Goal: Task Accomplishment & Management: Manage account settings

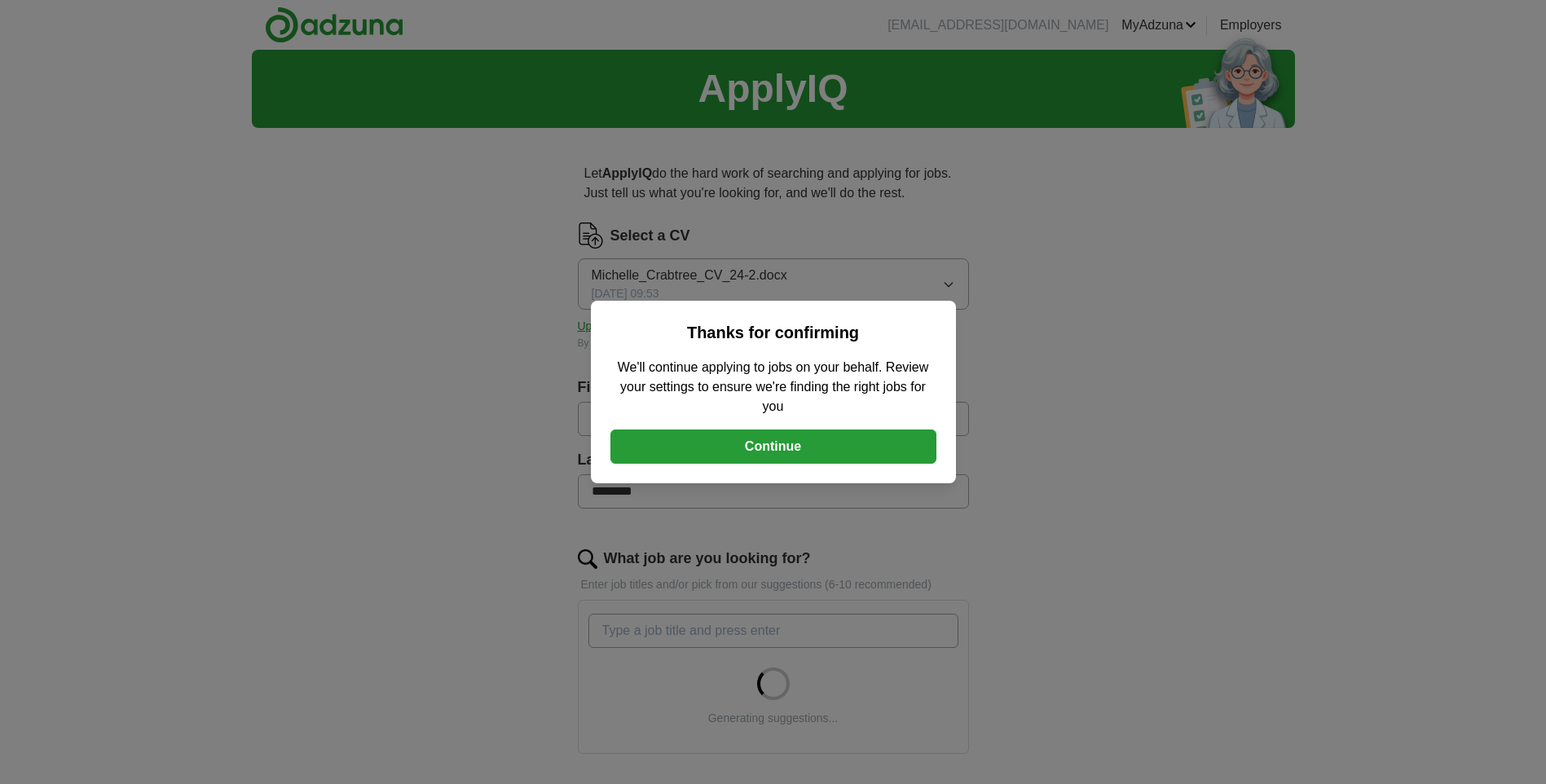
click at [780, 447] on button "Continue" at bounding box center [773, 447] width 326 height 35
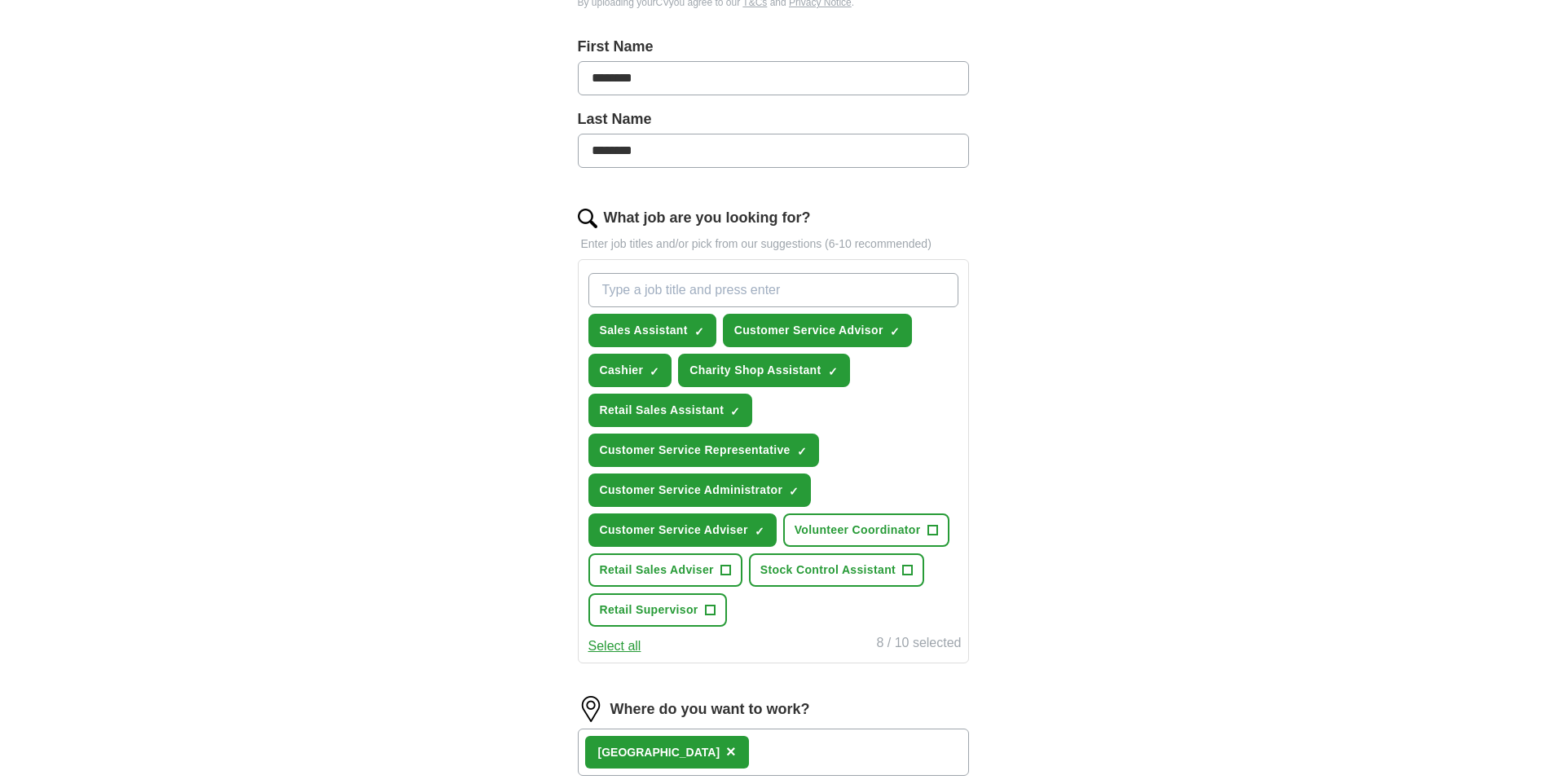
scroll to position [360, 0]
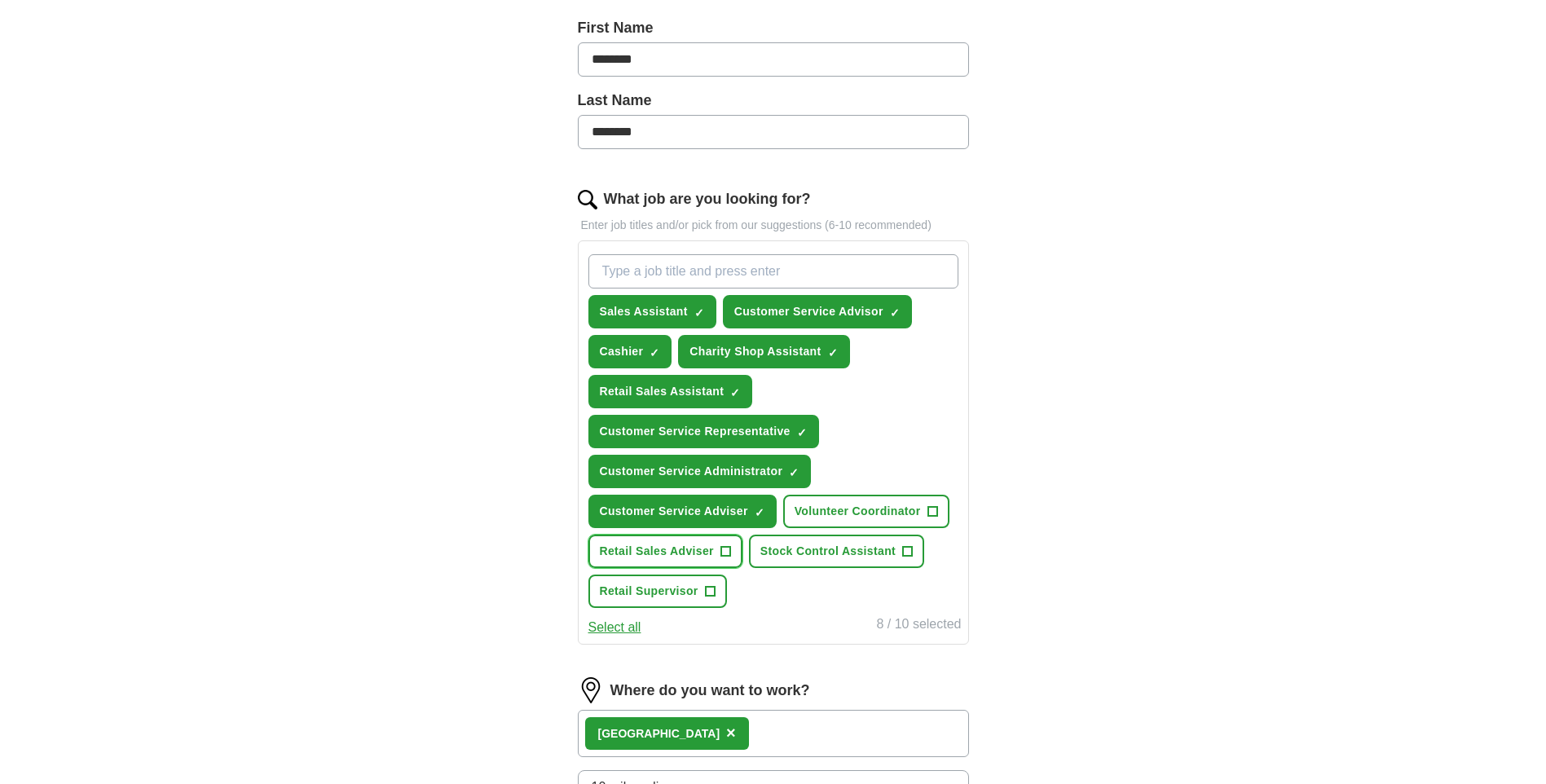
click at [722, 547] on span "+" at bounding box center [725, 552] width 10 height 13
click at [905, 545] on span "+" at bounding box center [908, 552] width 10 height 13
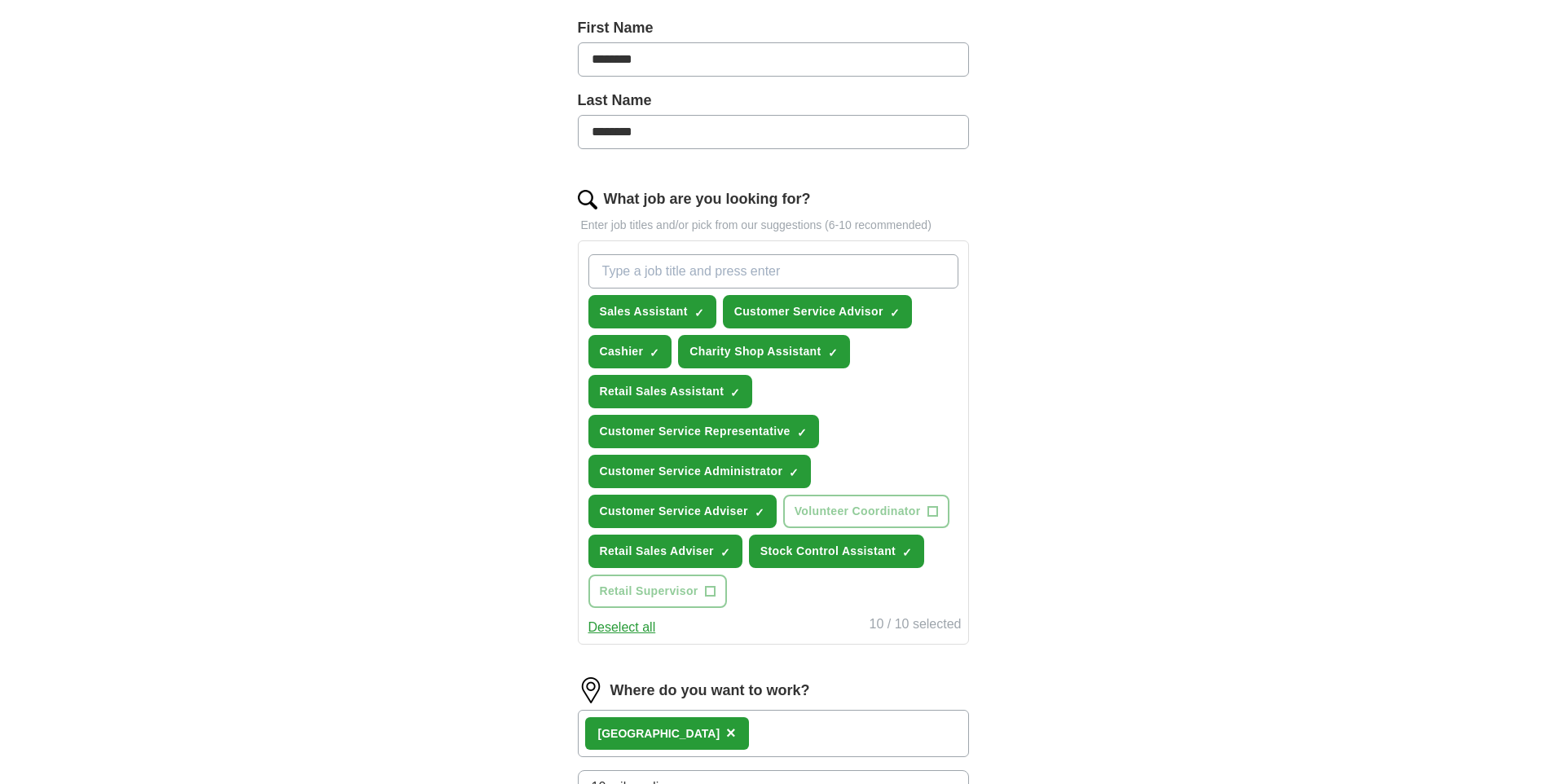
click at [726, 730] on span "×" at bounding box center [731, 732] width 10 height 18
click at [606, 723] on input at bounding box center [773, 727] width 392 height 35
type input "**********"
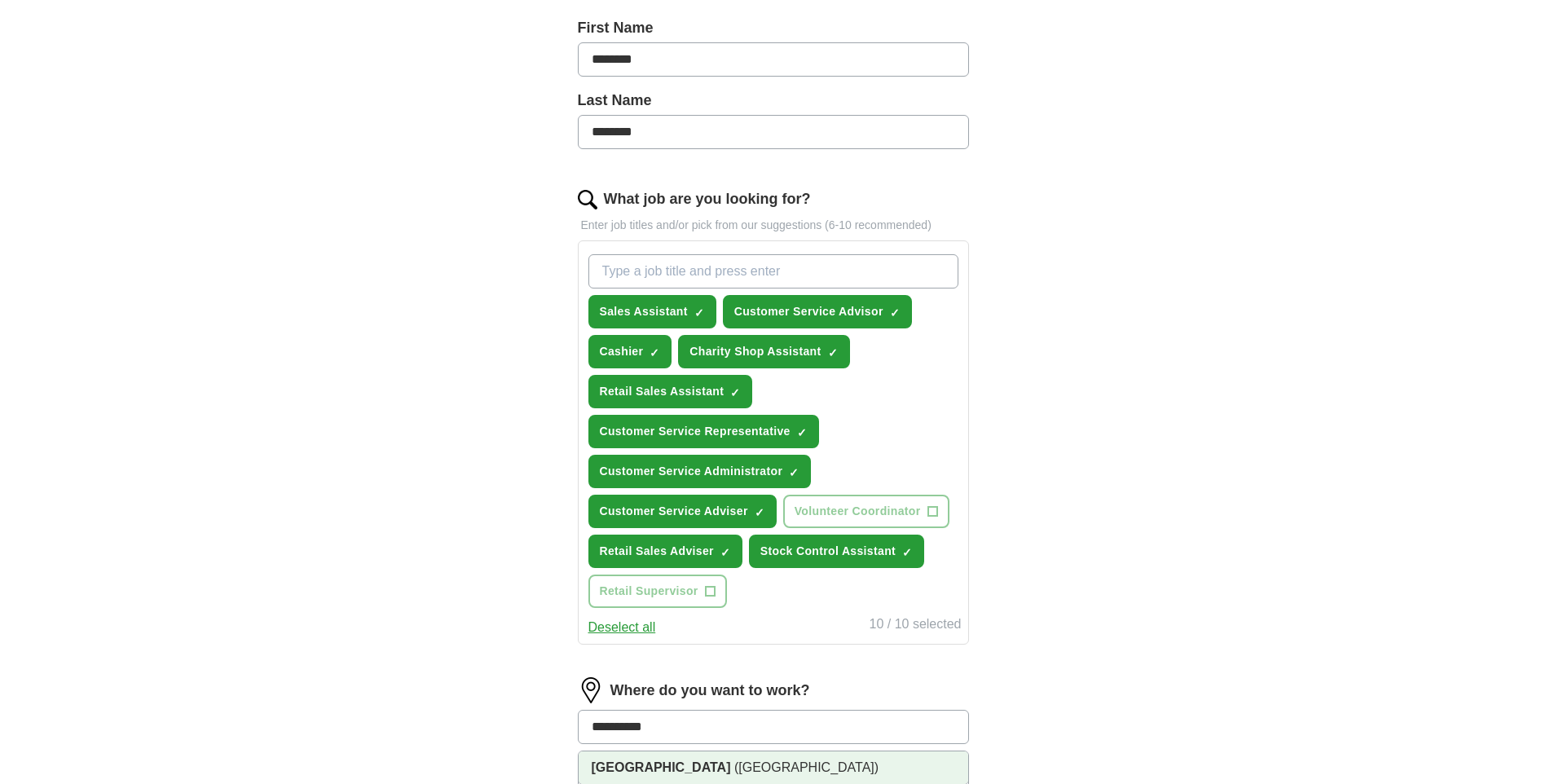
click at [734, 763] on span "([GEOGRAPHIC_DATA])" at bounding box center [806, 768] width 144 height 13
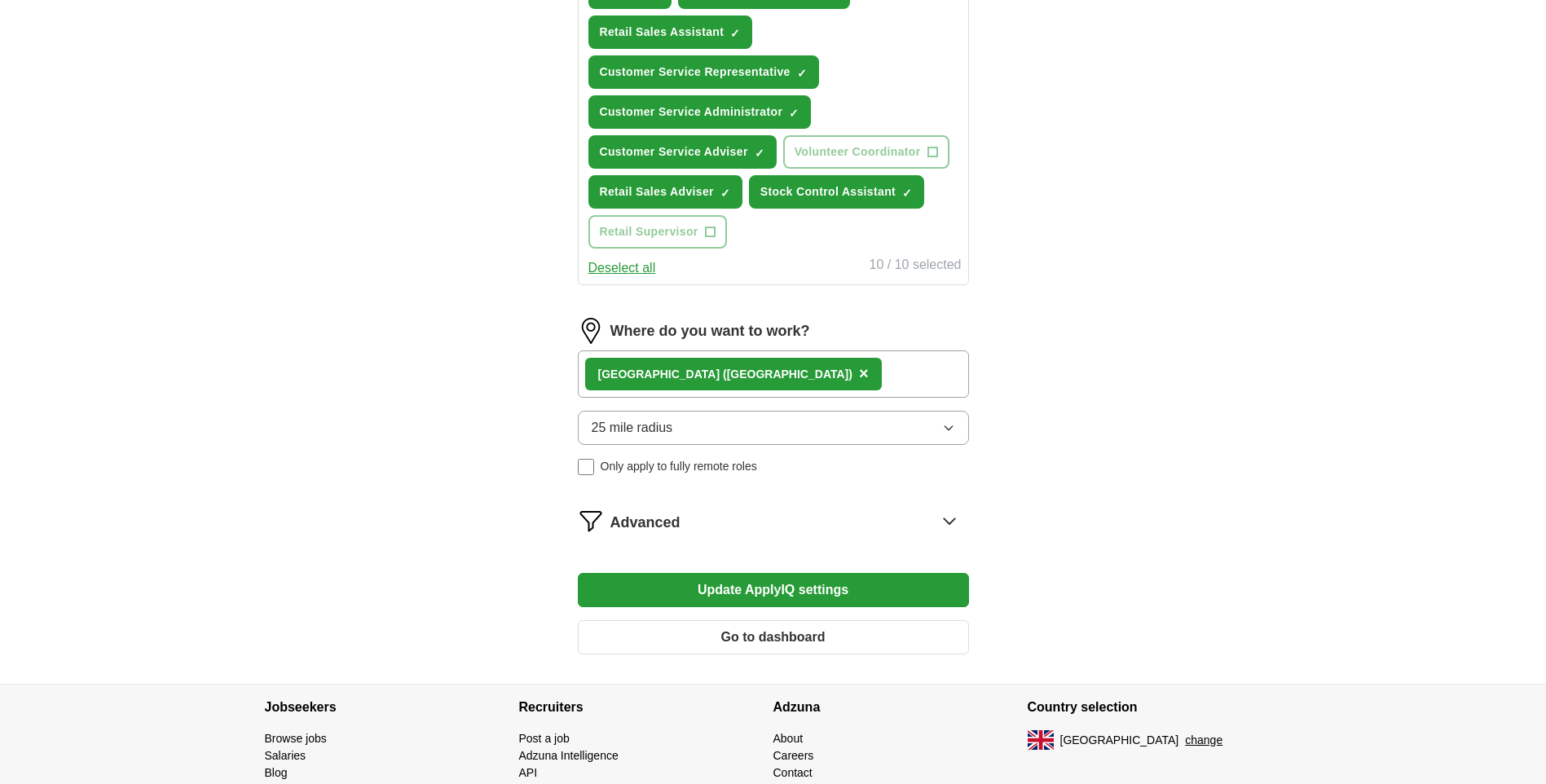
scroll to position [752, 0]
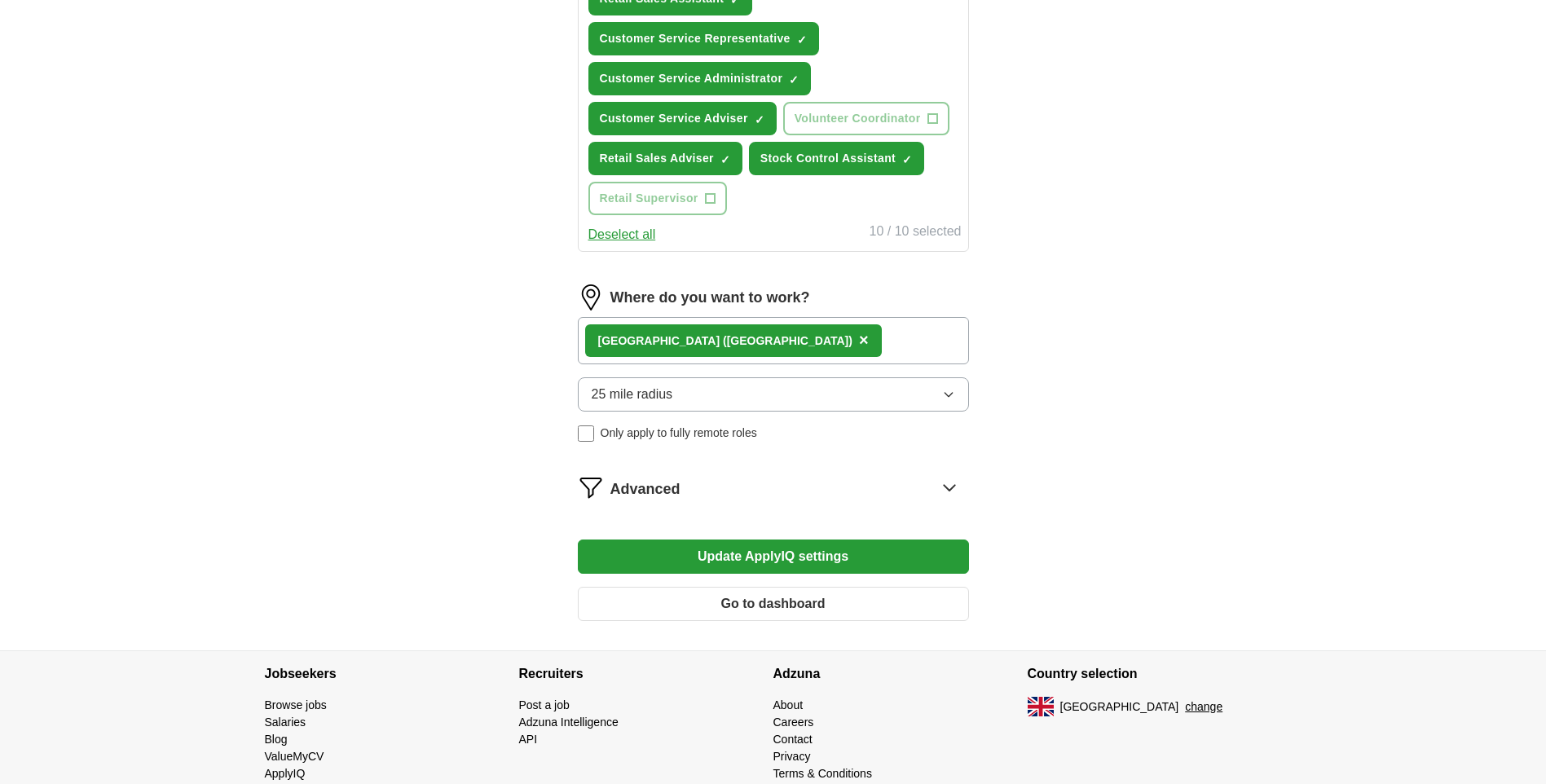
click at [810, 555] on button "Update ApplyIQ settings" at bounding box center [773, 557] width 392 height 35
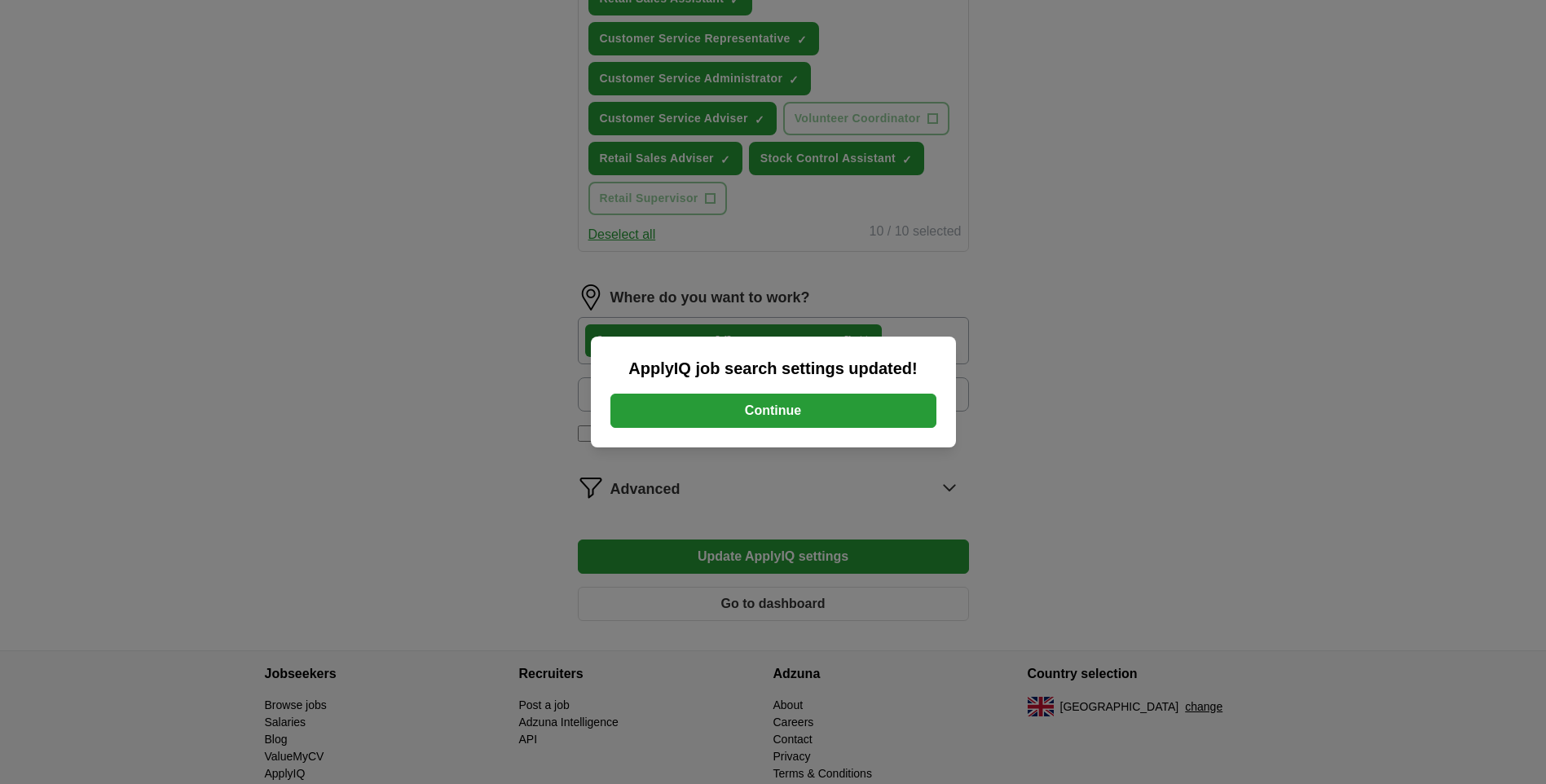
click at [832, 404] on button "Continue" at bounding box center [773, 411] width 326 height 35
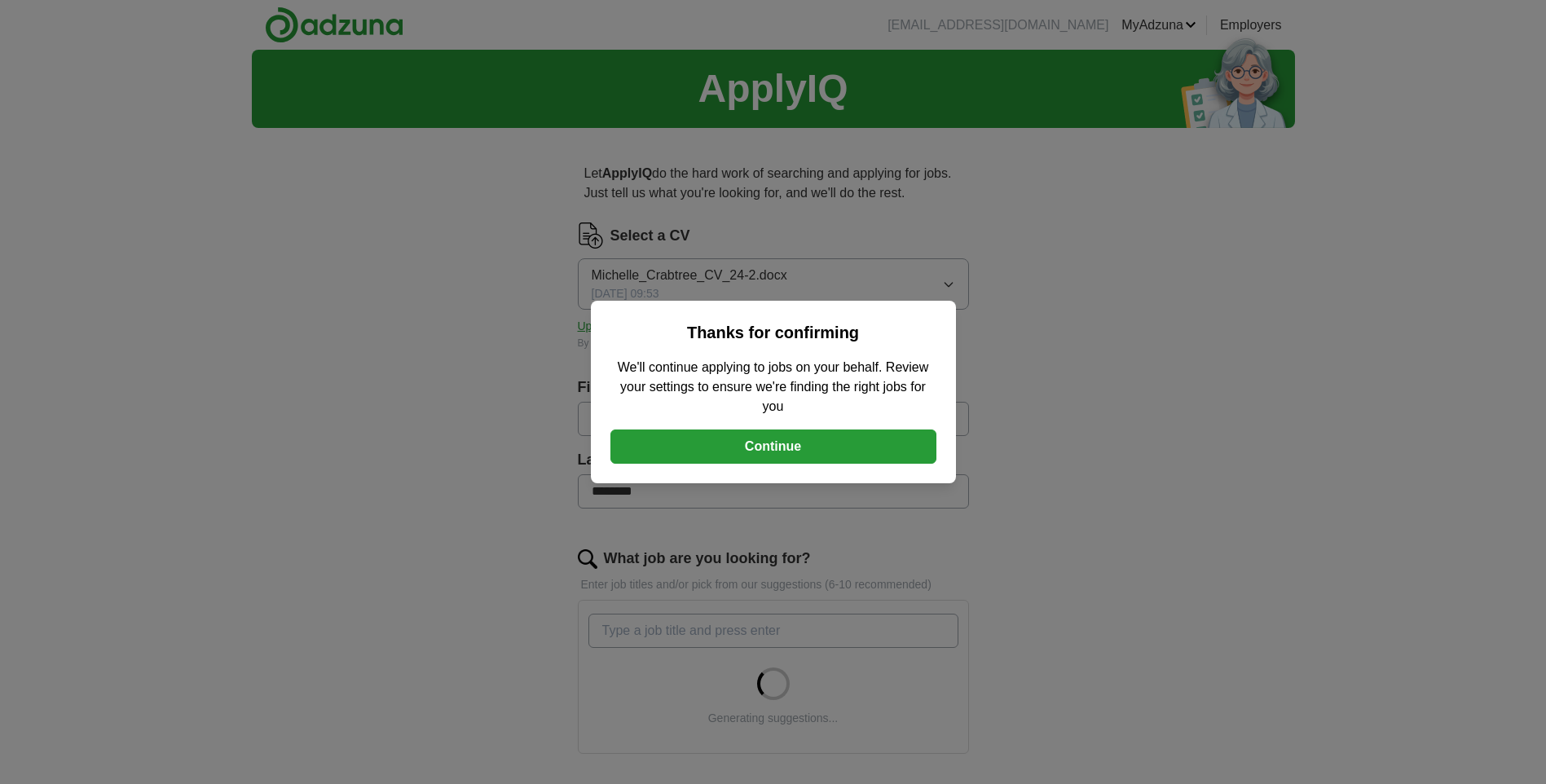
click at [782, 440] on button "Continue" at bounding box center [773, 447] width 326 height 35
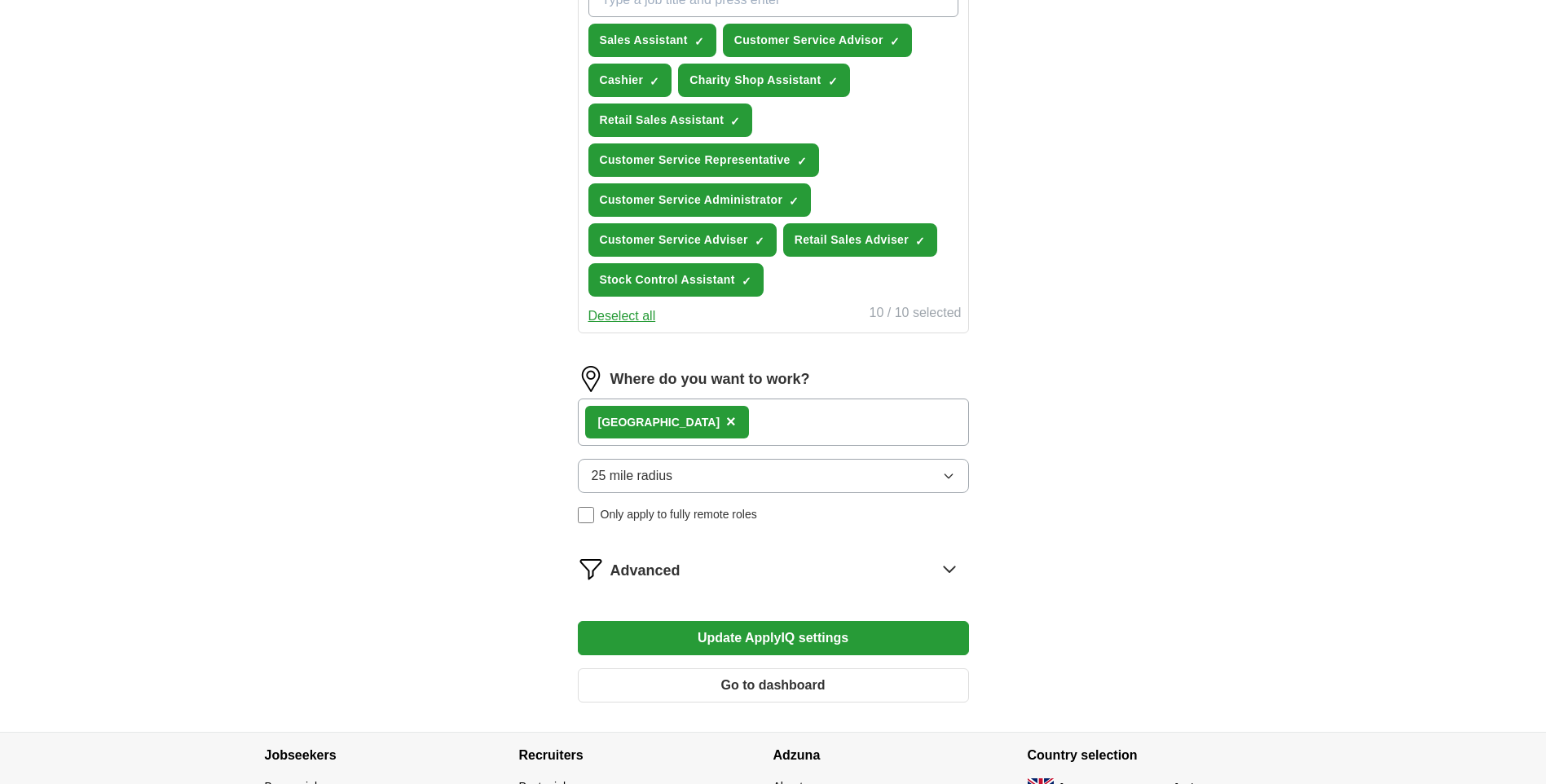
scroll to position [735, 0]
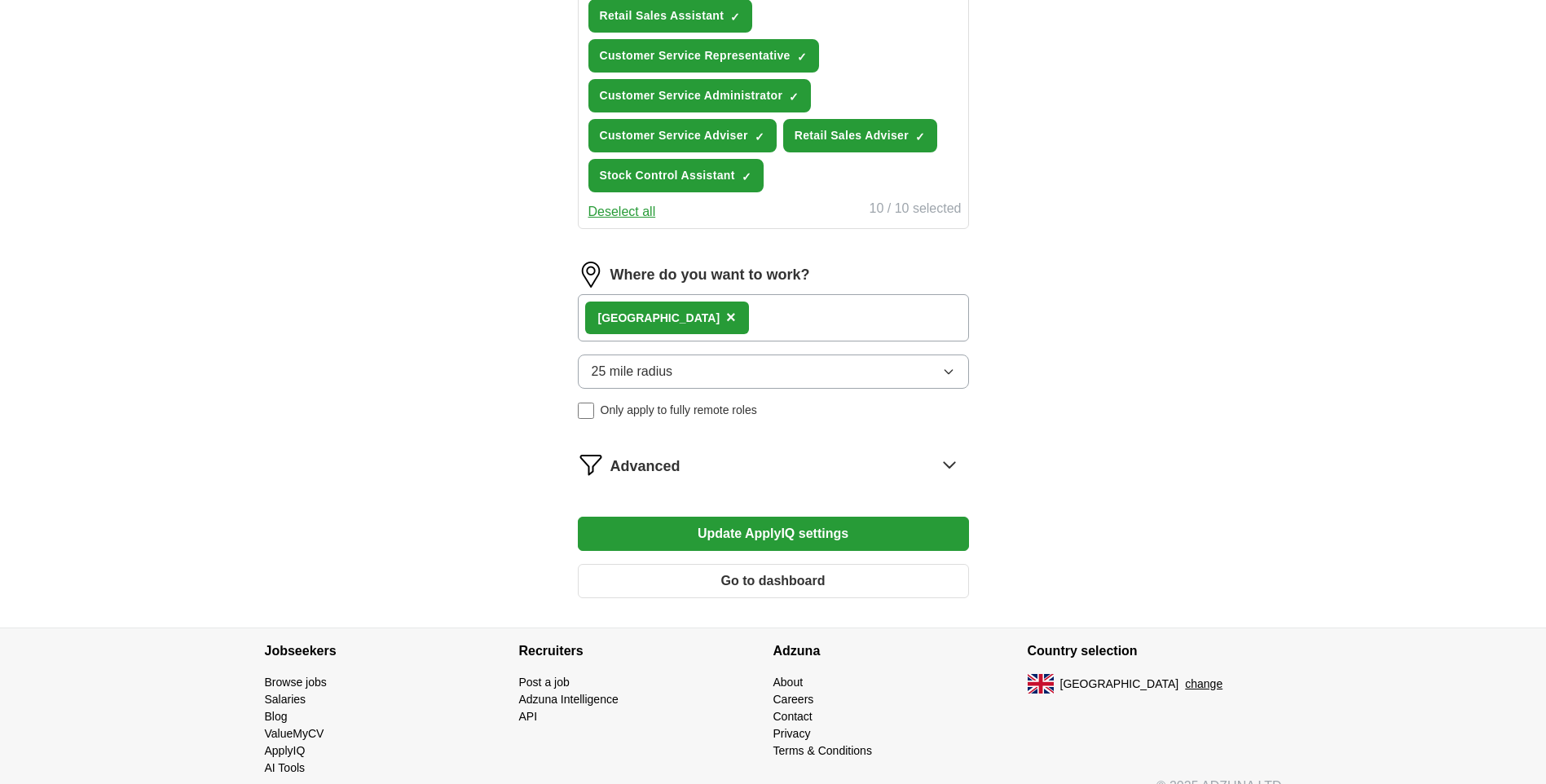
click at [768, 526] on button "Update ApplyIQ settings" at bounding box center [773, 534] width 392 height 35
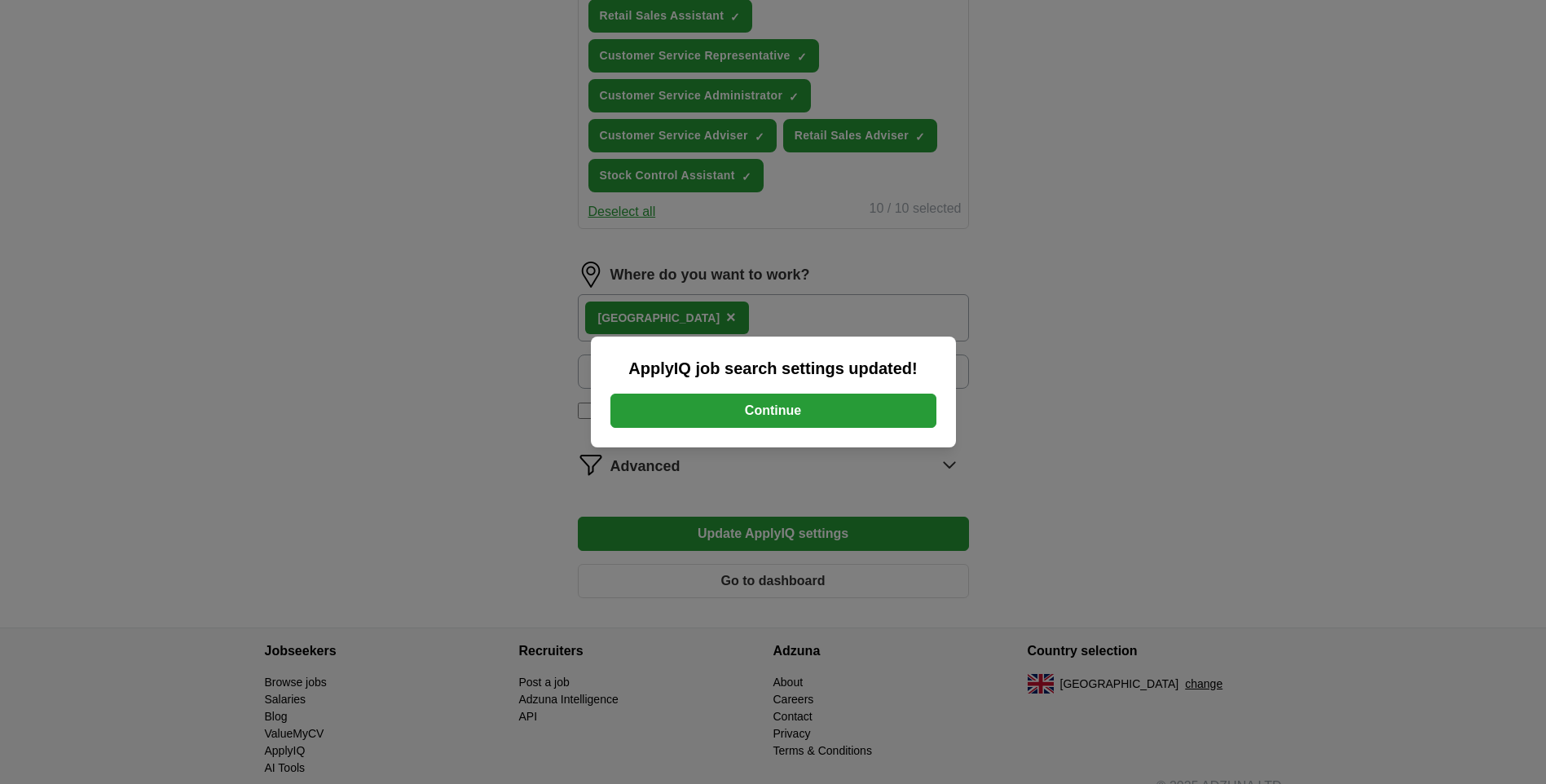
click at [810, 403] on button "Continue" at bounding box center [773, 411] width 326 height 35
